Goal: Information Seeking & Learning: Check status

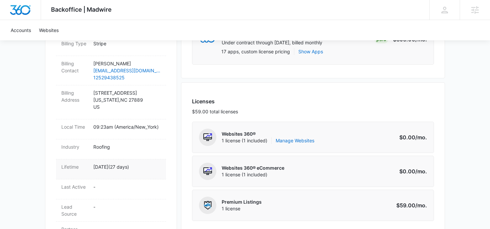
scroll to position [114, 0]
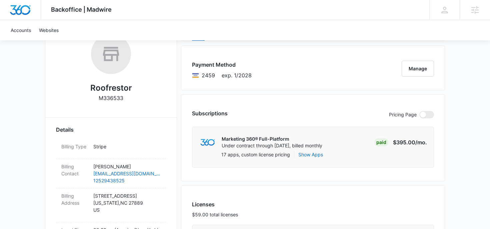
click at [112, 97] on p "M336533" at bounding box center [111, 98] width 25 height 8
copy p "M336533"
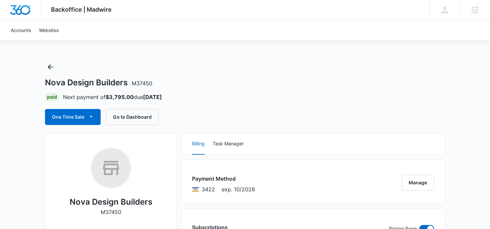
scroll to position [1, 0]
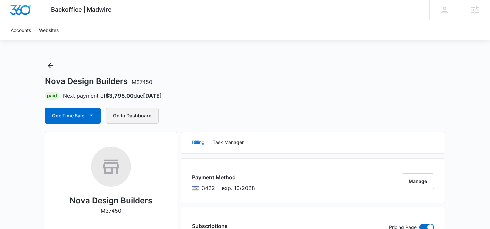
click at [128, 117] on button "Go to Dashboard" at bounding box center [132, 116] width 53 height 16
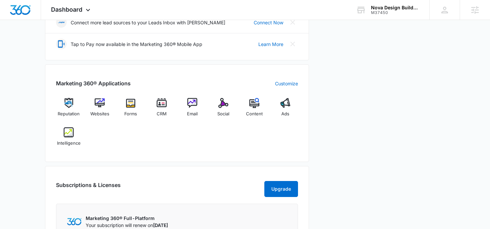
scroll to position [199, 0]
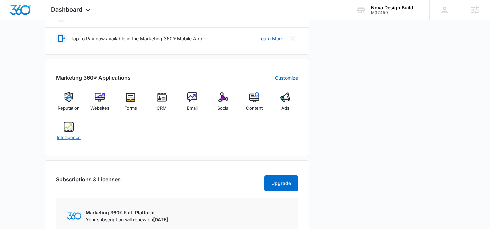
click at [74, 135] on span "Intelligence" at bounding box center [69, 137] width 24 height 7
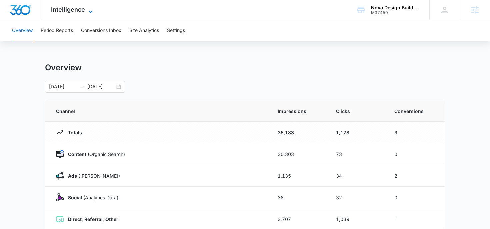
click at [73, 11] on span "Intelligence" at bounding box center [68, 9] width 34 height 7
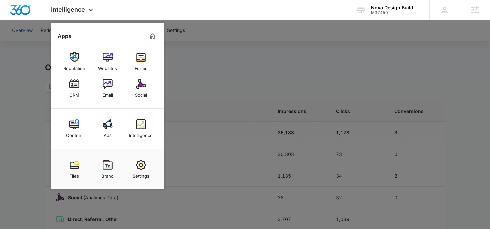
click at [28, 54] on div at bounding box center [245, 114] width 490 height 229
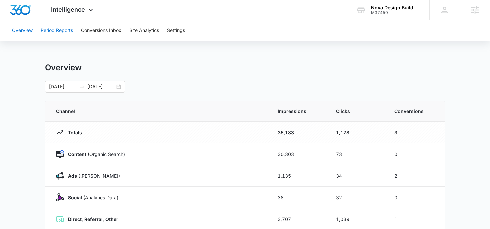
click at [45, 36] on button "Period Reports" at bounding box center [57, 30] width 32 height 21
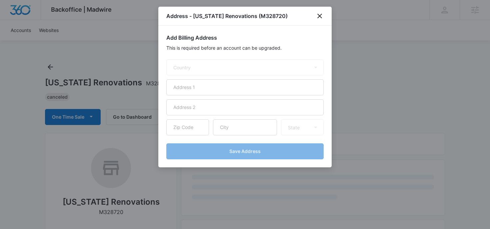
click at [67, 68] on div at bounding box center [245, 114] width 490 height 229
select select "US"
click at [53, 68] on div at bounding box center [245, 114] width 490 height 229
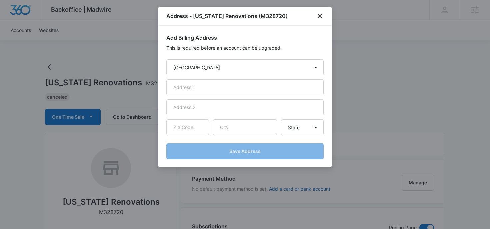
click at [315, 15] on div "Address - New York Renovations (M328720)" at bounding box center [244, 16] width 173 height 19
click at [318, 15] on icon "close" at bounding box center [320, 16] width 8 height 8
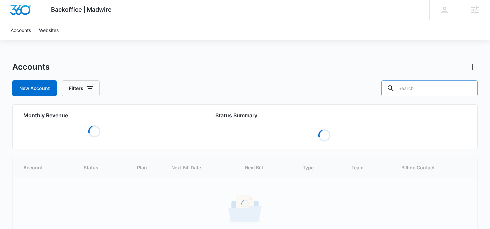
click at [435, 88] on input "text" at bounding box center [429, 88] width 96 height 16
type input "renovat"
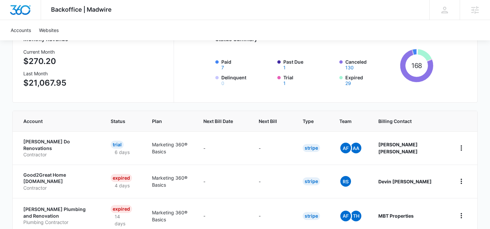
scroll to position [79, 0]
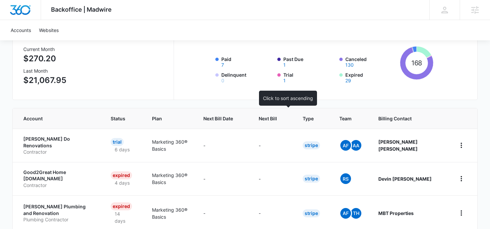
click at [284, 124] on th "Next Bill" at bounding box center [273, 118] width 44 height 20
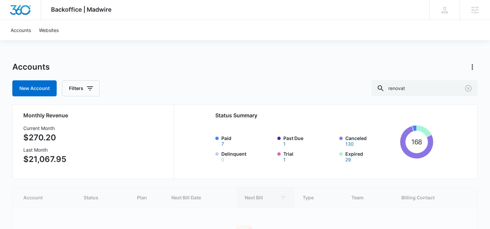
scroll to position [82, 0]
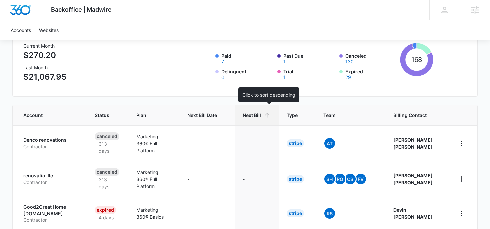
click at [261, 117] on span "Next Bill" at bounding box center [252, 115] width 18 height 7
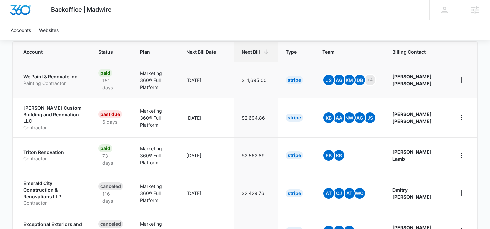
scroll to position [152, 0]
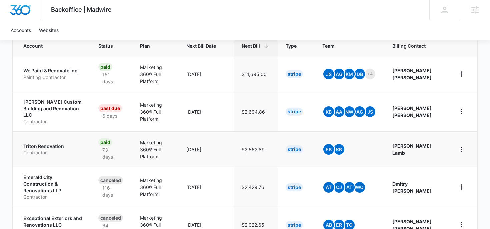
click at [75, 149] on p "Contractor" at bounding box center [52, 152] width 59 height 7
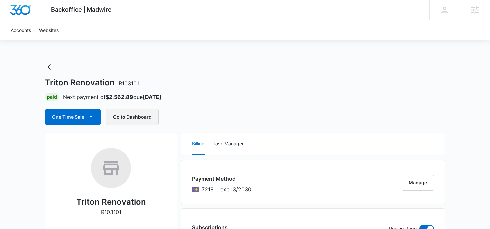
click at [129, 118] on button "Go to Dashboard" at bounding box center [132, 117] width 53 height 16
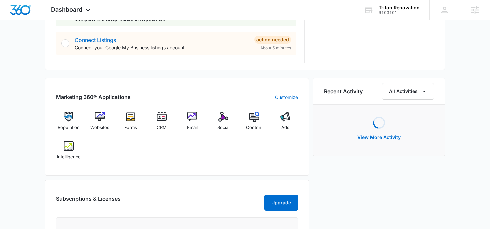
scroll to position [384, 0]
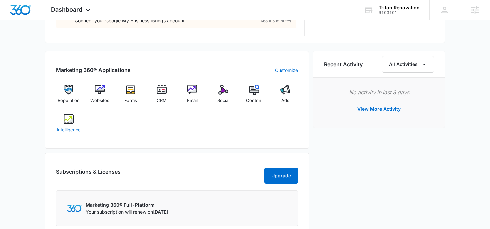
click at [68, 129] on span "Intelligence" at bounding box center [69, 130] width 24 height 7
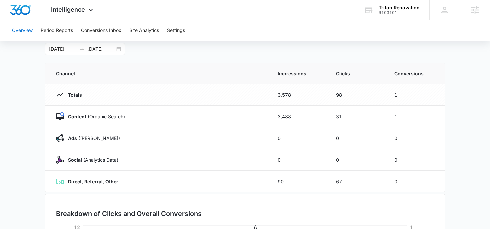
scroll to position [40, 0]
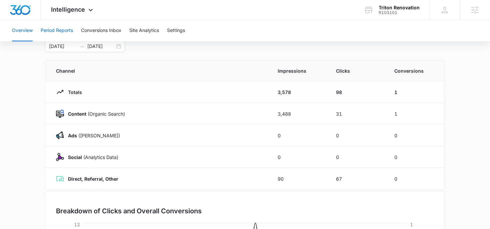
click at [51, 34] on button "Period Reports" at bounding box center [57, 30] width 32 height 21
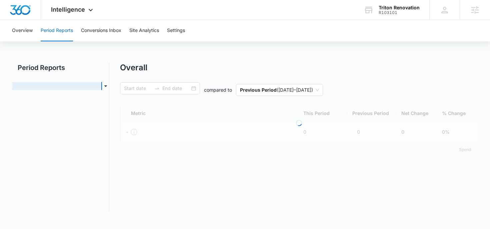
type input "[DATE]"
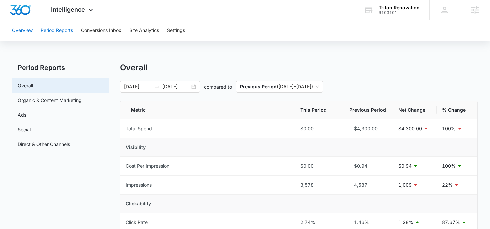
click at [15, 31] on button "Overview" at bounding box center [22, 30] width 21 height 21
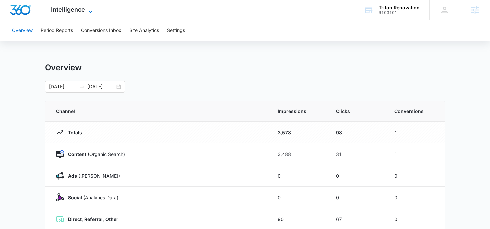
click at [73, 9] on span "Intelligence" at bounding box center [68, 9] width 34 height 7
